Goal: Check status

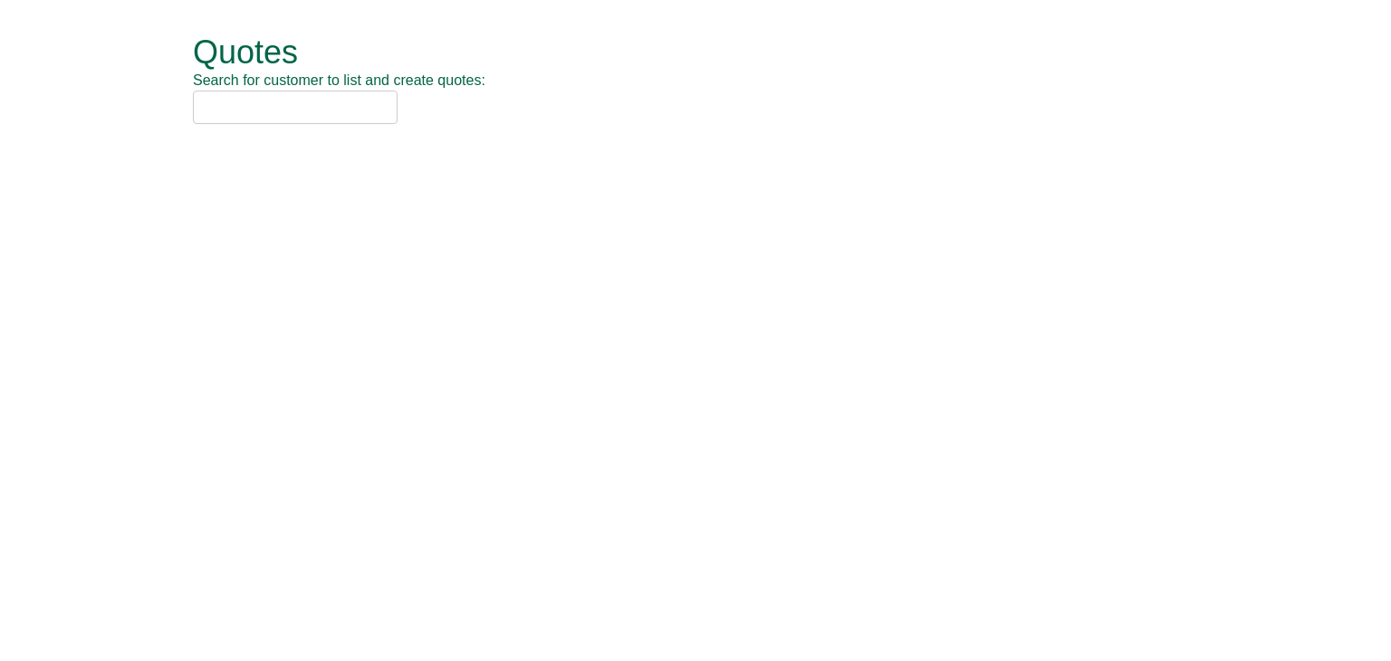
click at [352, 118] on input "text" at bounding box center [295, 107] width 205 height 33
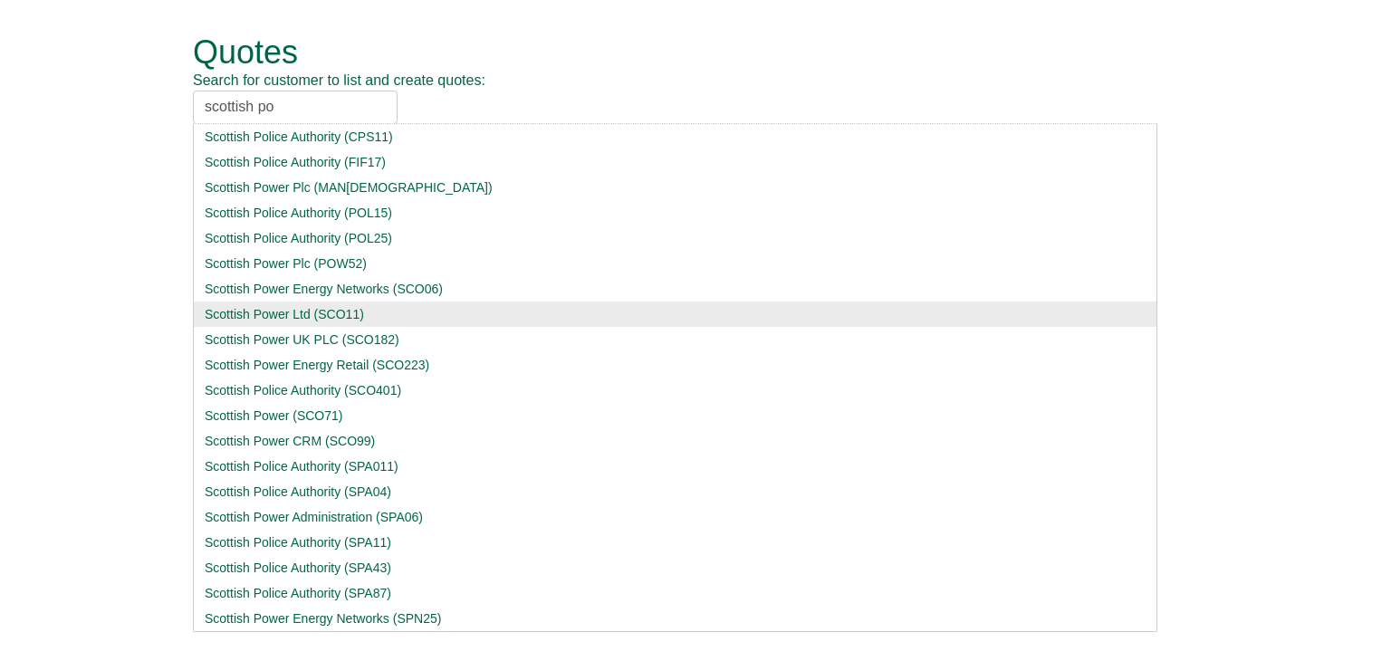
type input "scottish po"
click at [247, 319] on div "Scottish Power Ltd (SCO11)" at bounding box center [675, 314] width 941 height 18
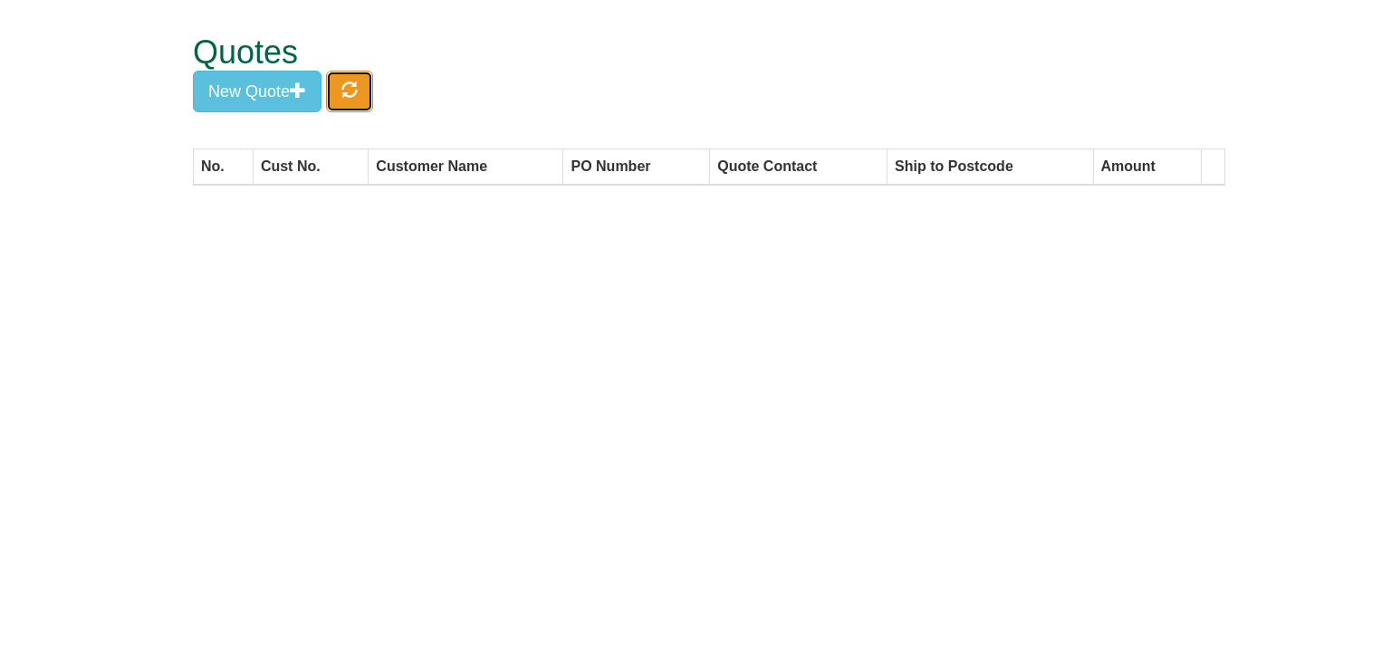
click at [344, 89] on span "button" at bounding box center [349, 89] width 16 height 16
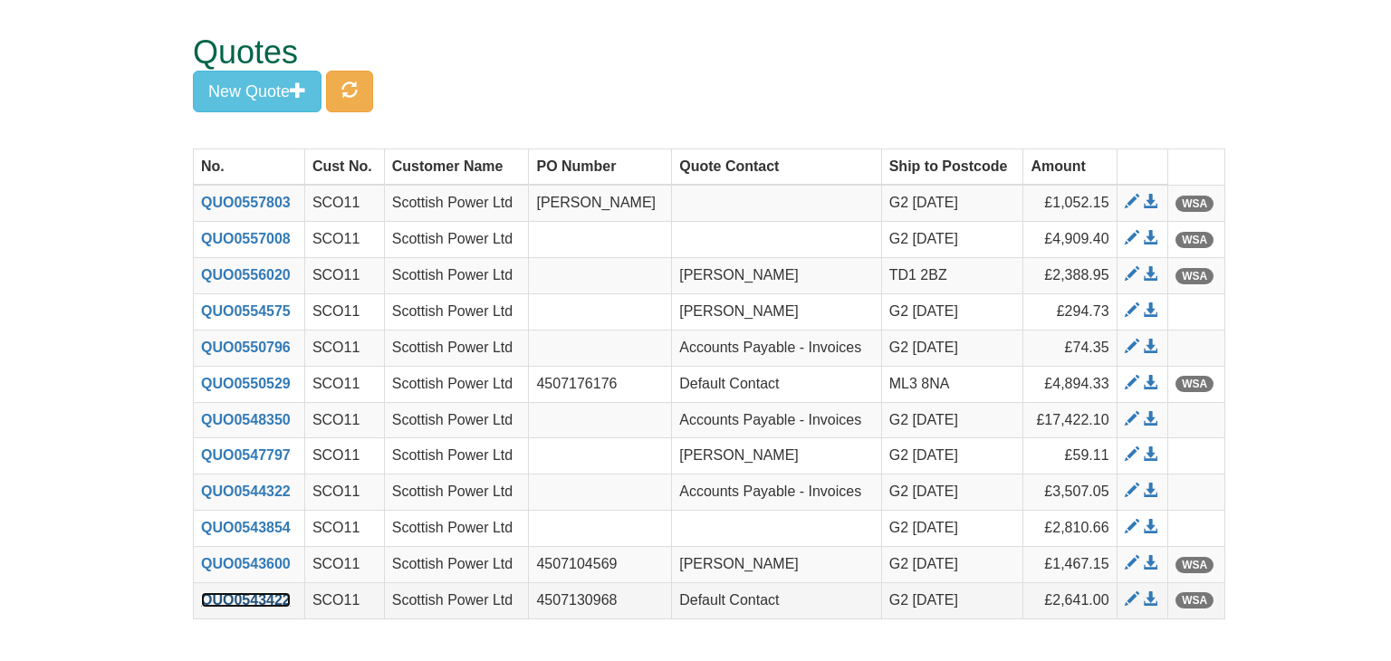
click at [246, 597] on link "QUO0543422" at bounding box center [246, 599] width 90 height 15
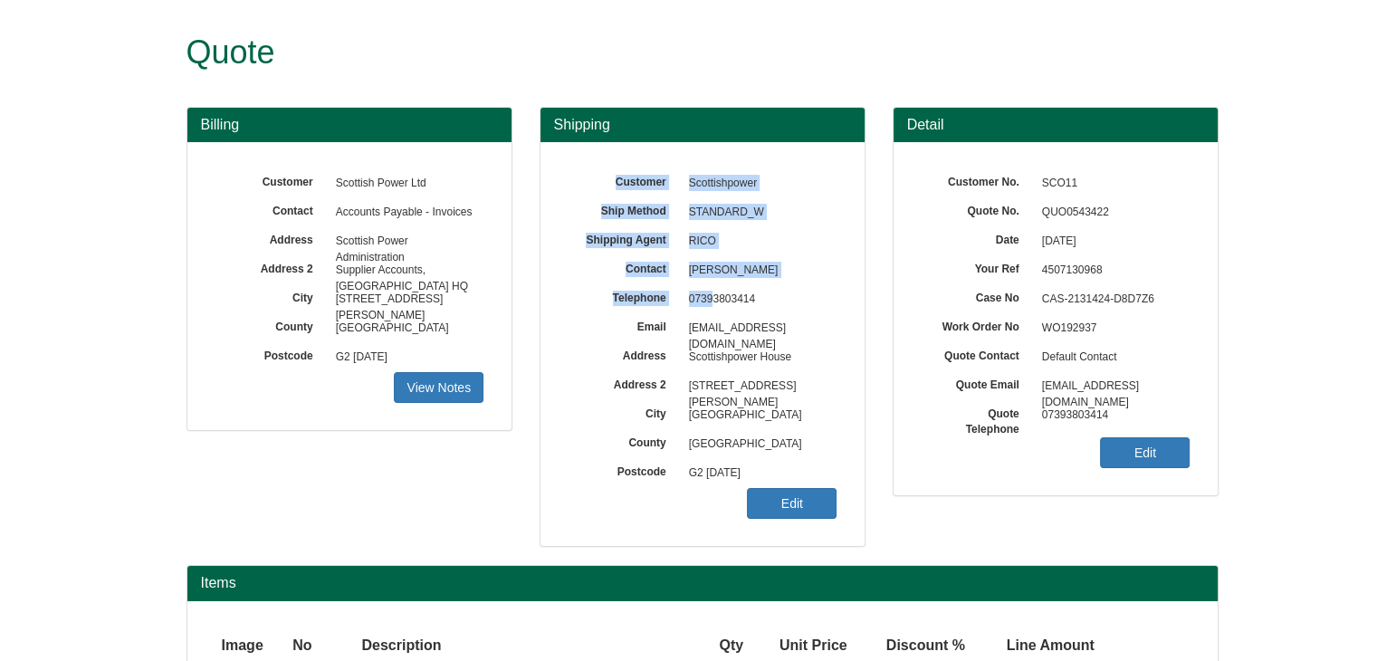
drag, startPoint x: 840, startPoint y: 326, endPoint x: 654, endPoint y: 277, distance: 192.8
click at [708, 298] on div "Customer Scottishpower Ship Method STANDARD_W Shipping Agent RICO Contact [PERS…" at bounding box center [703, 344] width 324 height 404
click at [587, 265] on label "Contact" at bounding box center [624, 266] width 112 height 21
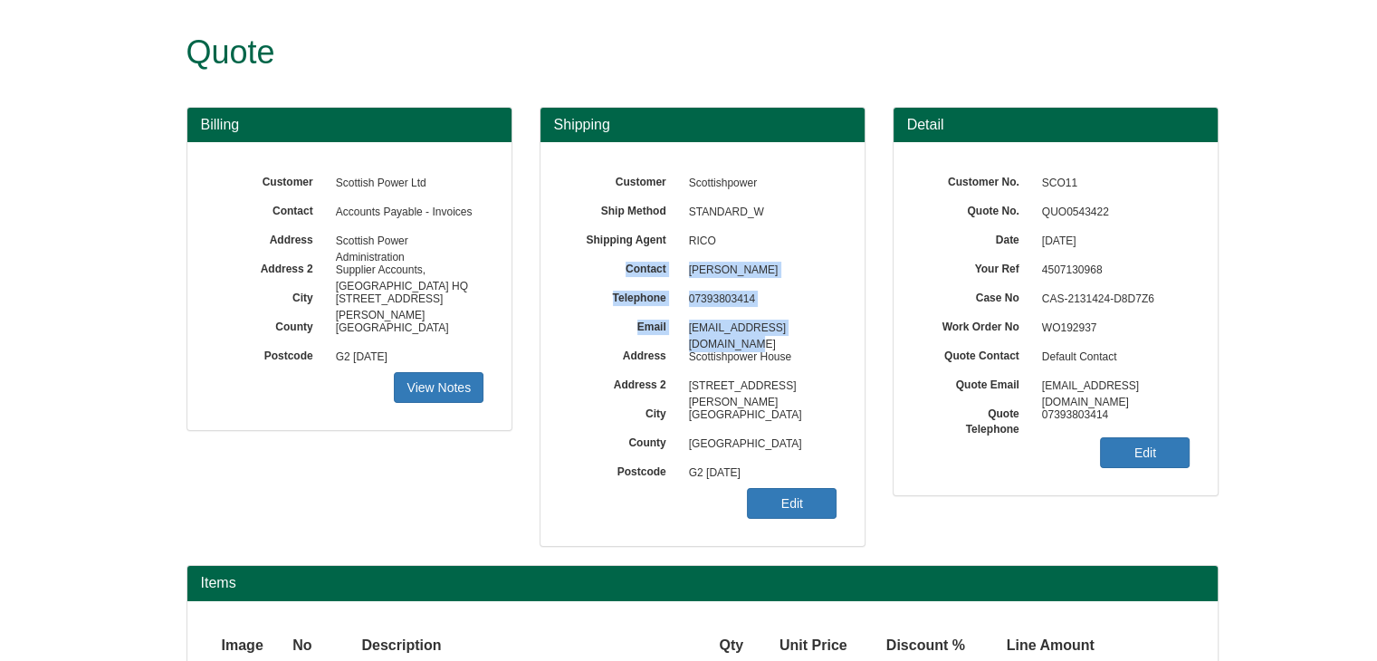
drag, startPoint x: 624, startPoint y: 267, endPoint x: 836, endPoint y: 332, distance: 221.7
click at [836, 169] on div "Customer Scottishpower Ship Method STANDARD_W Shipping Agent RICO Contact [PERS…" at bounding box center [703, 169] width 270 height 0
copy div "Contact [PERSON_NAME] Telephone [PHONE_NUMBER] Email [EMAIL_ADDRESS][DOMAIN_NAM…"
